Goal: Task Accomplishment & Management: Complete application form

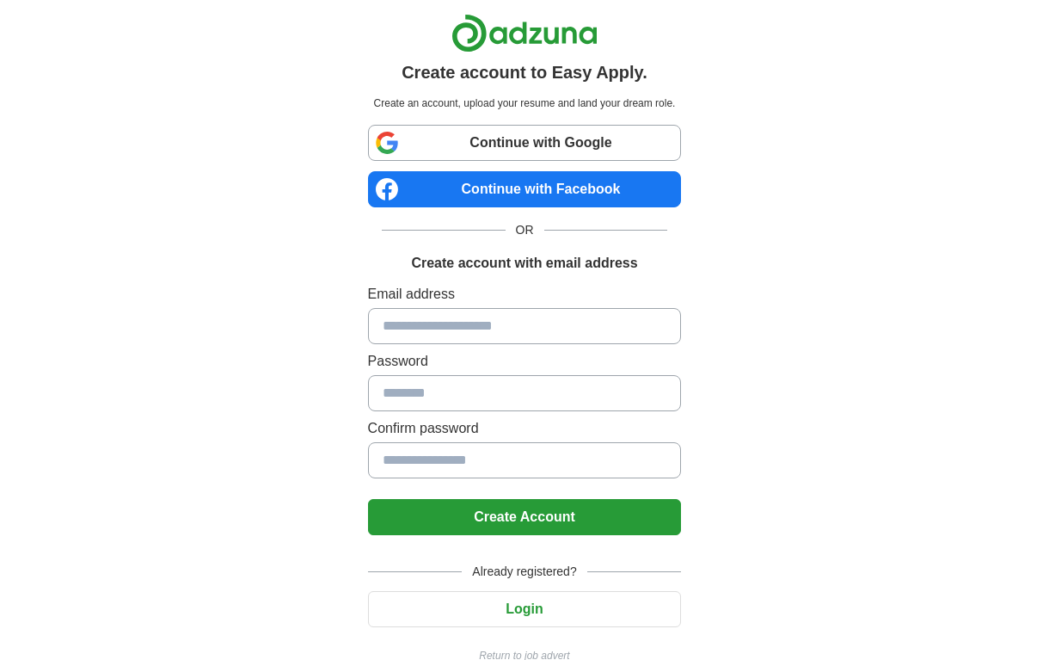
click at [476, 329] on input at bounding box center [525, 326] width 314 height 36
type input "**********"
click at [479, 402] on input at bounding box center [525, 393] width 314 height 36
click at [555, 399] on input at bounding box center [525, 393] width 314 height 36
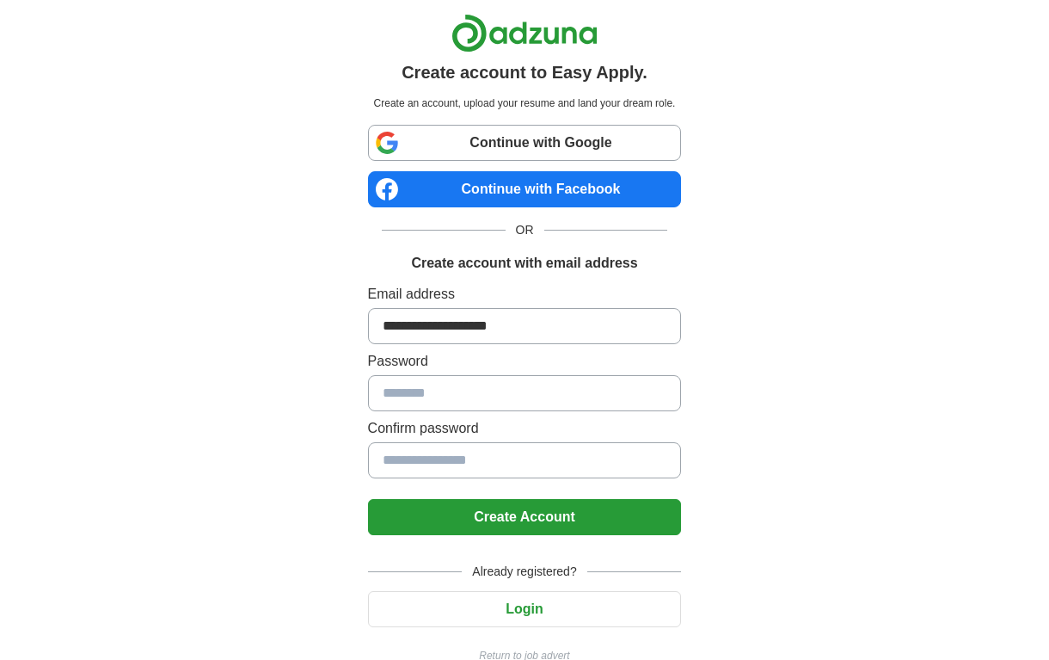
scroll to position [31, 0]
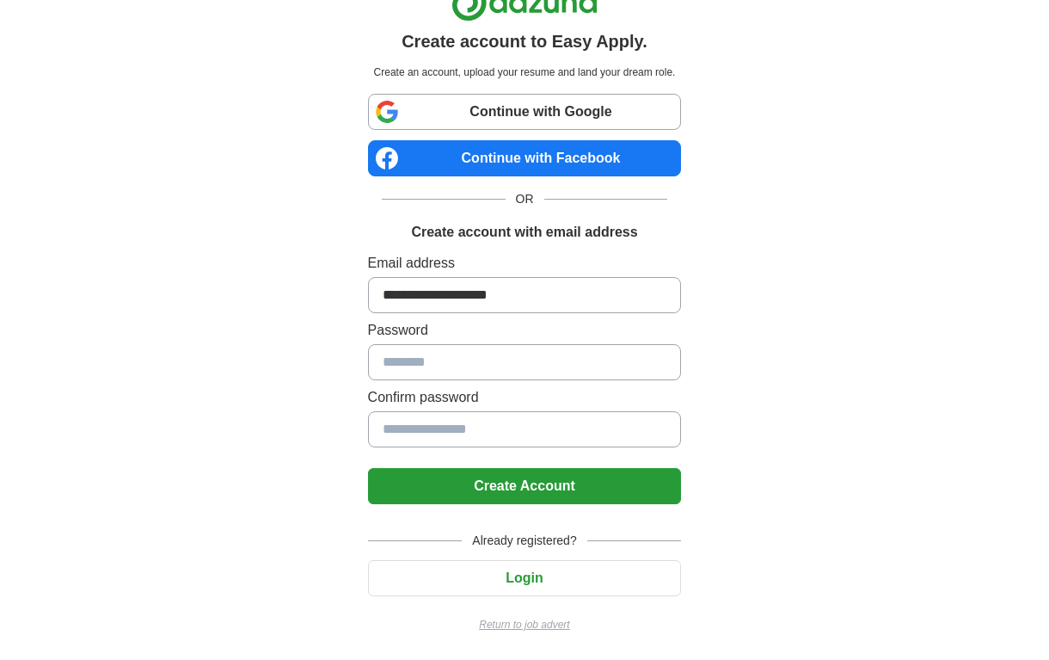
click at [596, 500] on button "Create Account" at bounding box center [525, 486] width 314 height 36
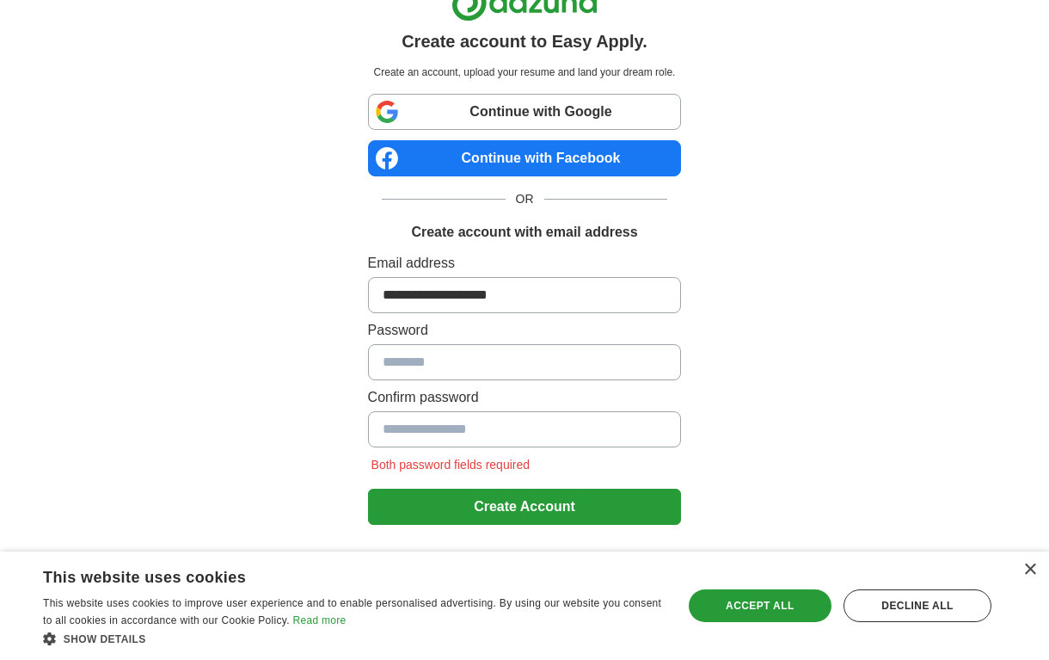
click at [627, 371] on input at bounding box center [525, 362] width 314 height 36
click at [600, 349] on input at bounding box center [525, 362] width 314 height 36
click at [600, 350] on input at bounding box center [525, 362] width 314 height 36
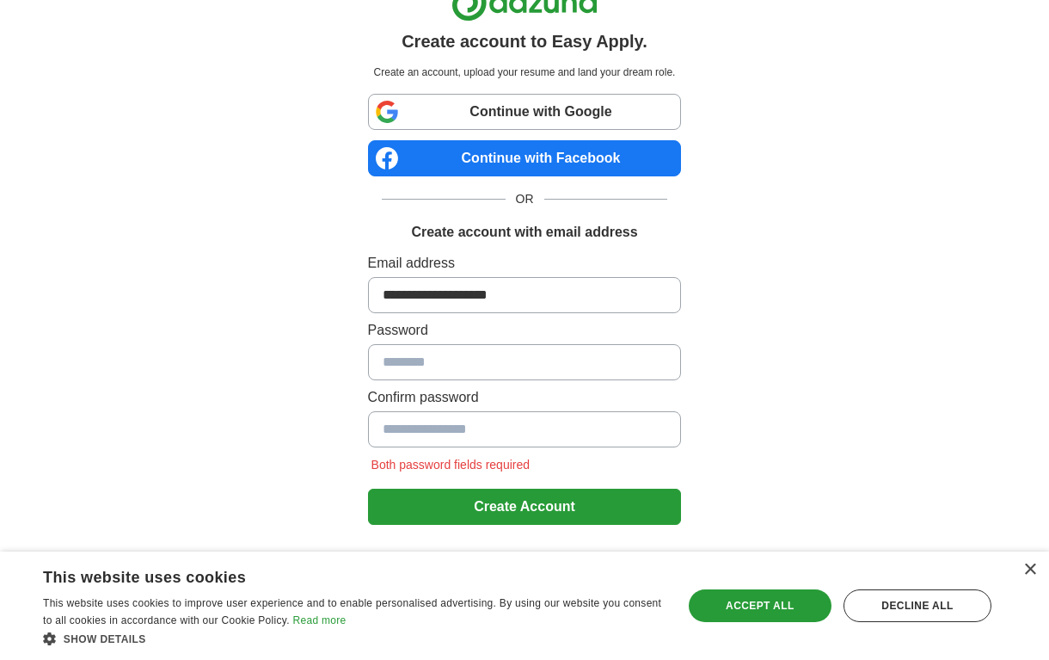
click at [569, 109] on link "Continue with Google" at bounding box center [525, 112] width 314 height 36
